Goal: Task Accomplishment & Management: Use online tool/utility

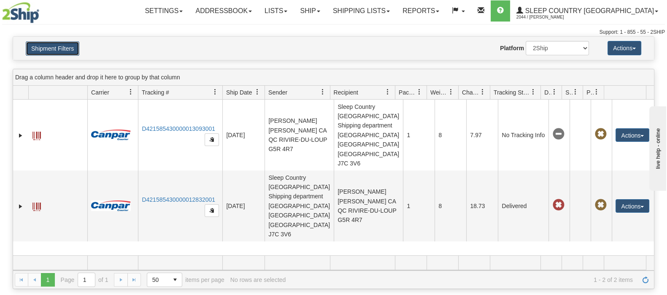
click at [61, 51] on button "Shipment Filters" at bounding box center [53, 48] width 54 height 14
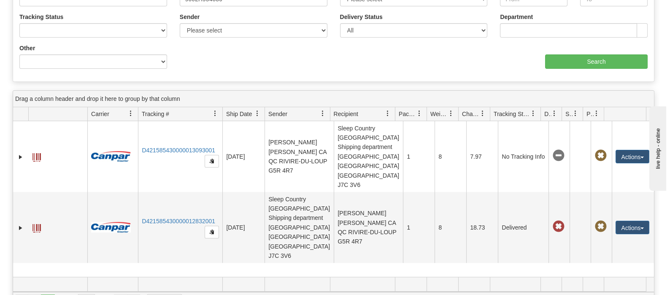
scroll to position [158, 0]
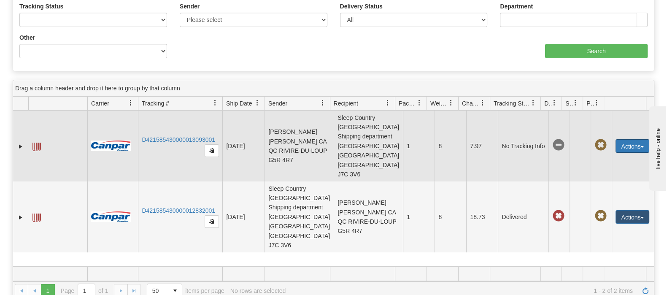
click at [633, 139] on button "Actions" at bounding box center [632, 145] width 34 height 13
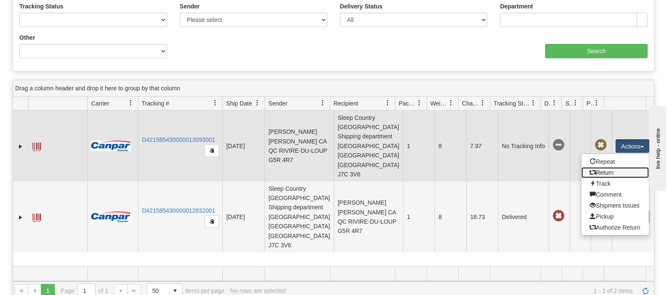
click at [601, 167] on link "Return" at bounding box center [614, 172] width 67 height 11
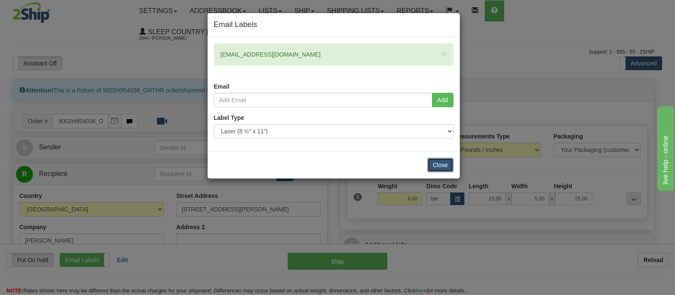
click at [443, 159] on button "Close" at bounding box center [440, 165] width 26 height 14
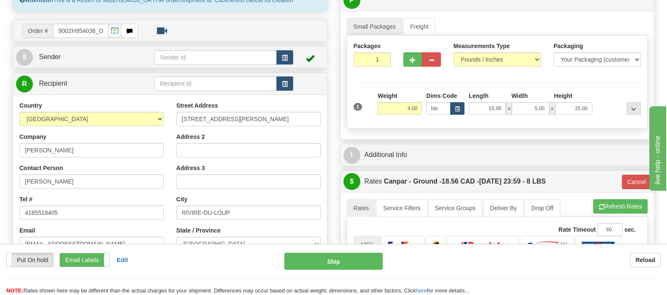
scroll to position [52, 0]
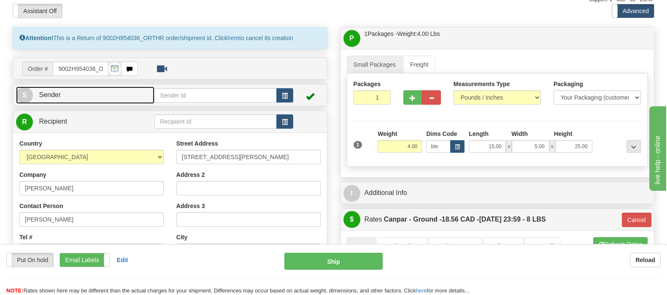
click at [131, 86] on link "S Sender" at bounding box center [85, 94] width 138 height 17
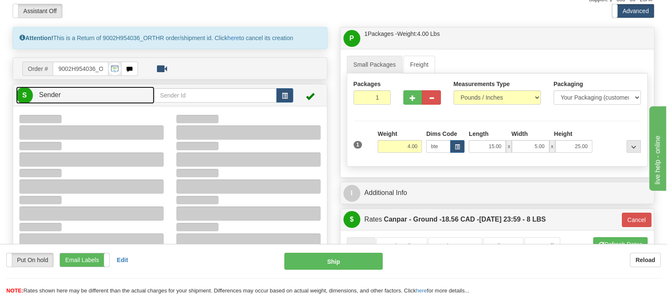
type input "16:28"
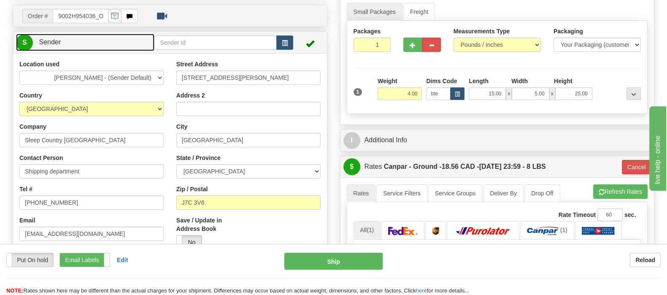
scroll to position [158, 0]
